Goal: Task Accomplishment & Management: Manage account settings

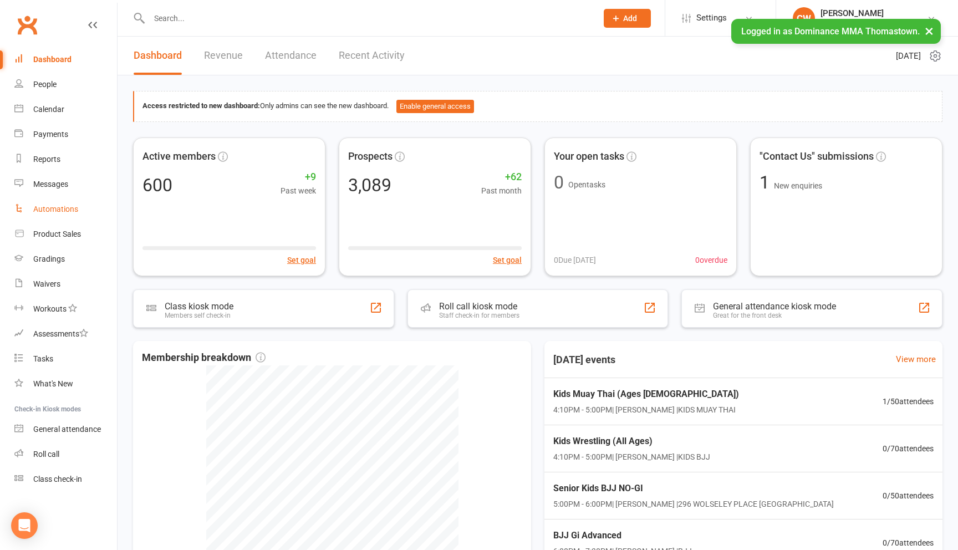
click at [51, 207] on div "Automations" at bounding box center [55, 209] width 45 height 9
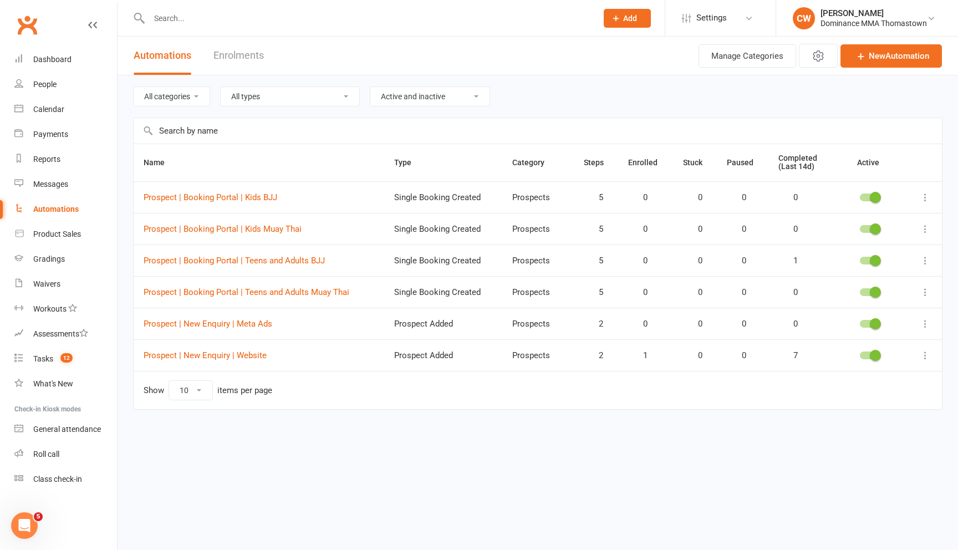
click at [246, 21] on input "text" at bounding box center [368, 19] width 444 height 16
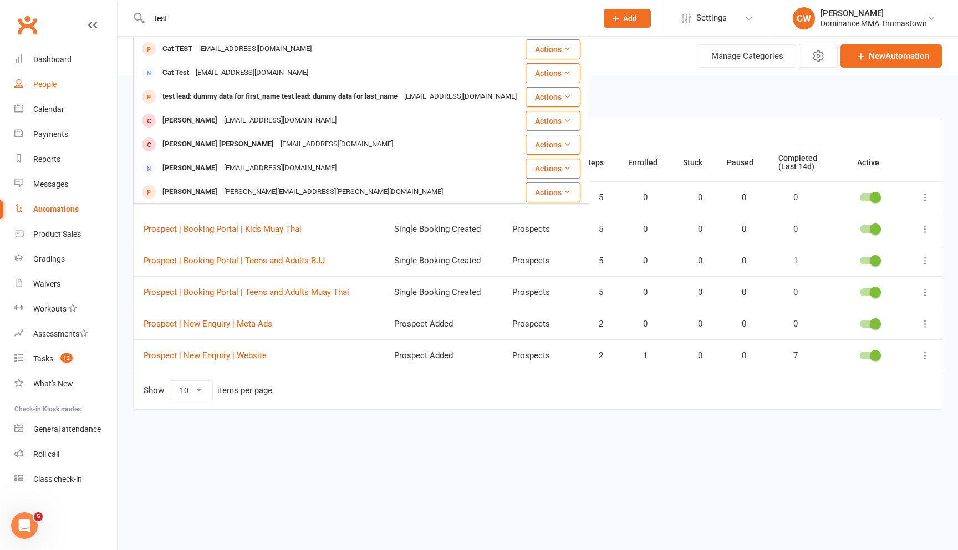
type input "test"
click at [51, 86] on div "People" at bounding box center [44, 84] width 23 height 9
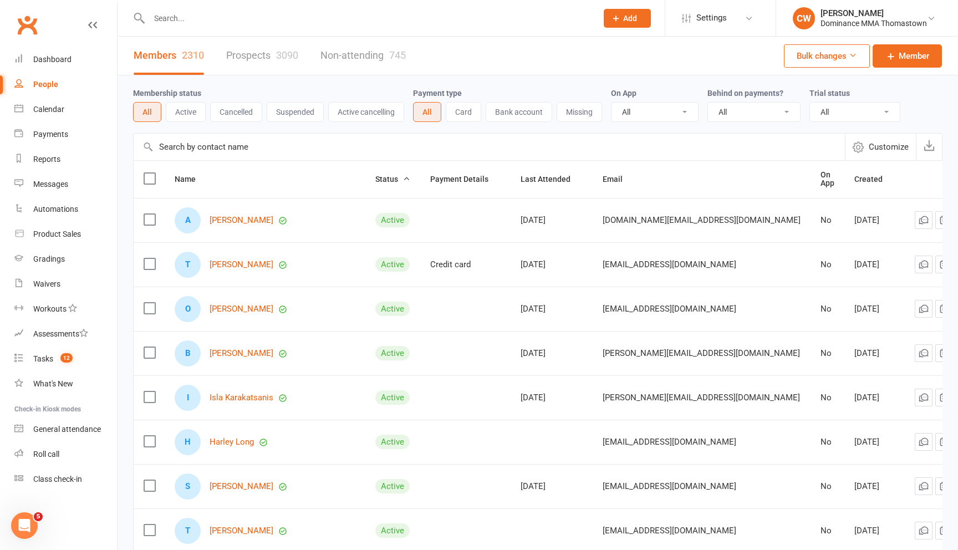
click at [257, 58] on link "Prospects 3090" at bounding box center [262, 56] width 72 height 38
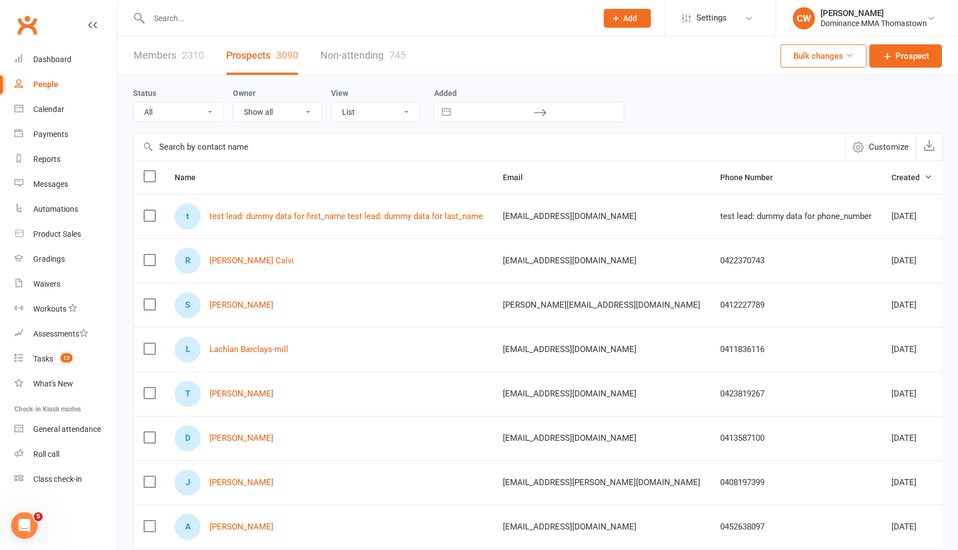
click at [248, 149] on input "text" at bounding box center [489, 147] width 711 height 27
click at [144, 215] on label at bounding box center [149, 215] width 11 height 11
click at [144, 210] on input "checkbox" at bounding box center [149, 210] width 11 height 0
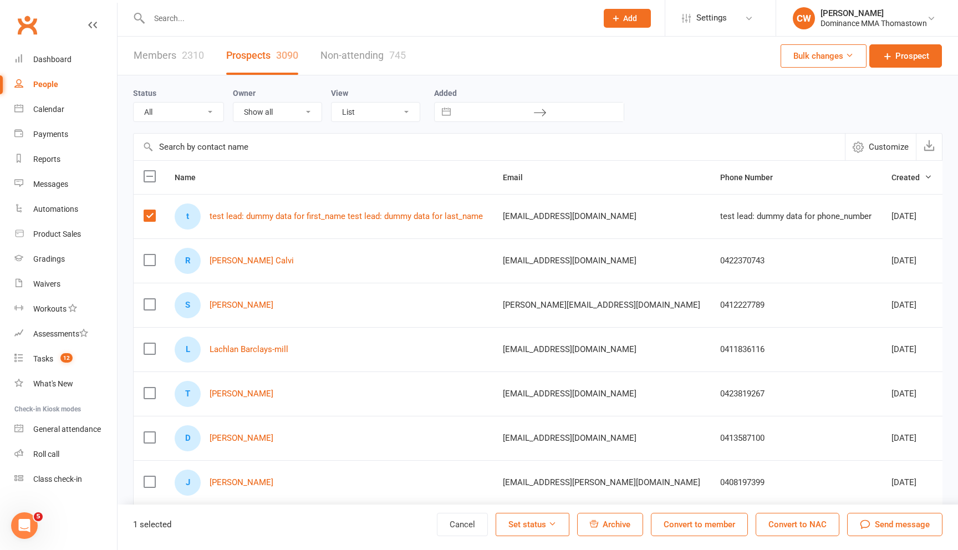
click at [610, 523] on span "Archive" at bounding box center [617, 524] width 28 height 10
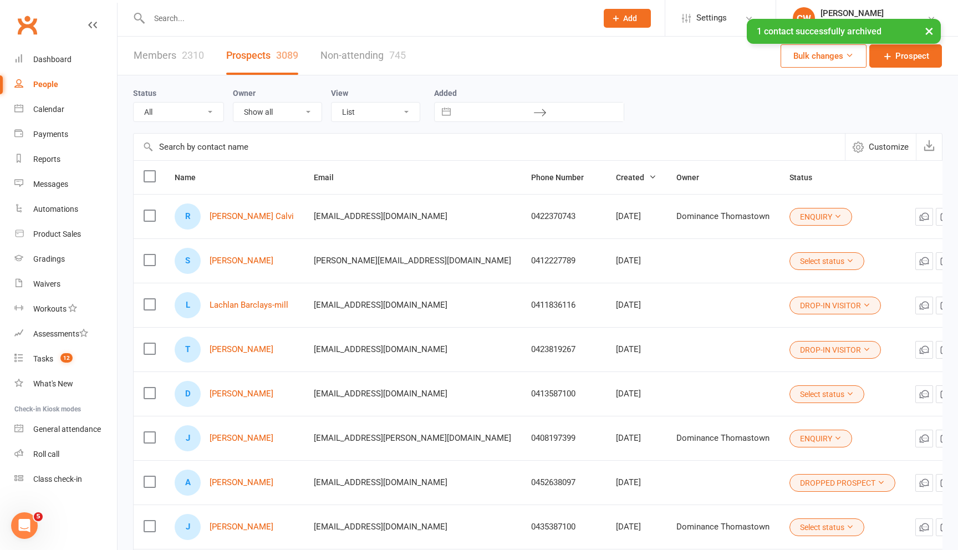
click at [238, 149] on input "text" at bounding box center [489, 147] width 711 height 27
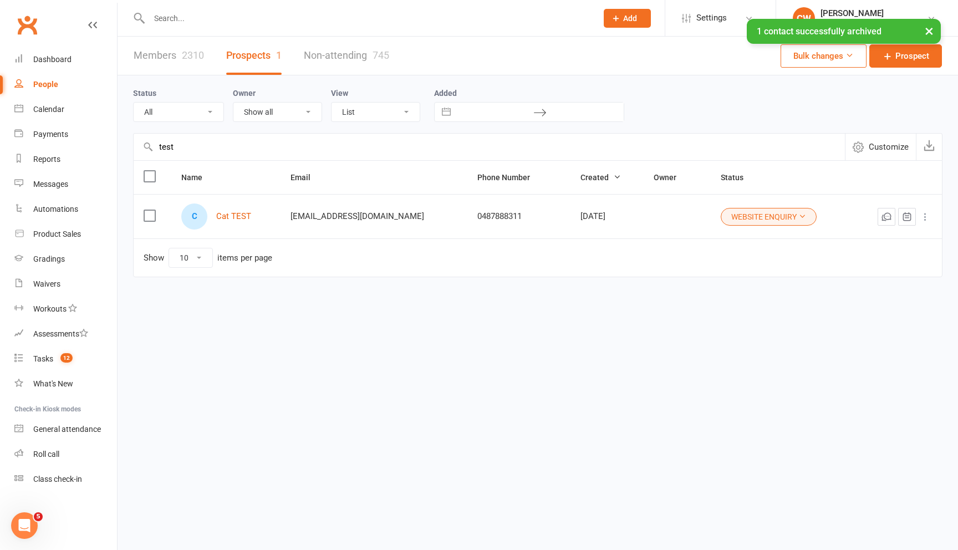
type input "test"
click at [147, 215] on label at bounding box center [149, 215] width 11 height 11
click at [147, 210] on input "checkbox" at bounding box center [149, 210] width 11 height 0
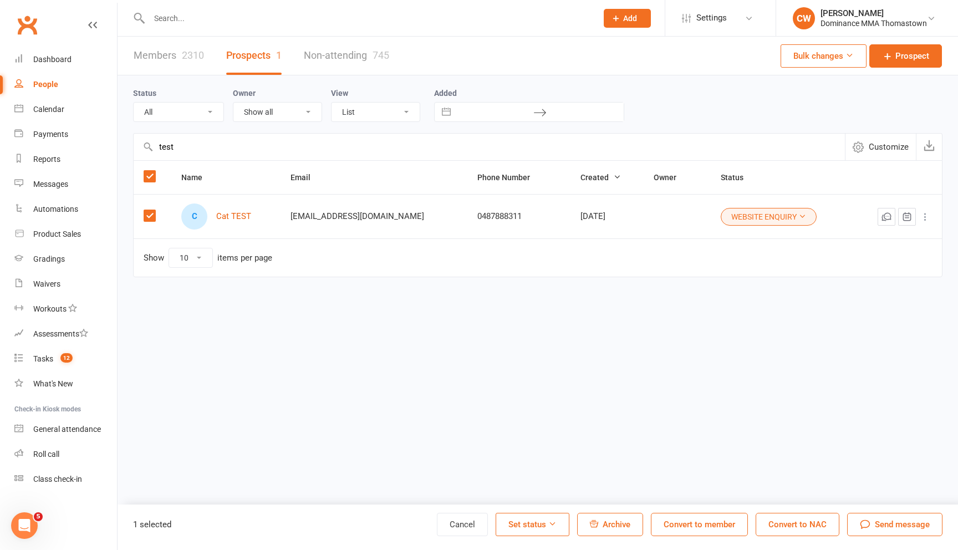
click at [640, 533] on button "Archive" at bounding box center [610, 524] width 66 height 23
